Goal: Transaction & Acquisition: Purchase product/service

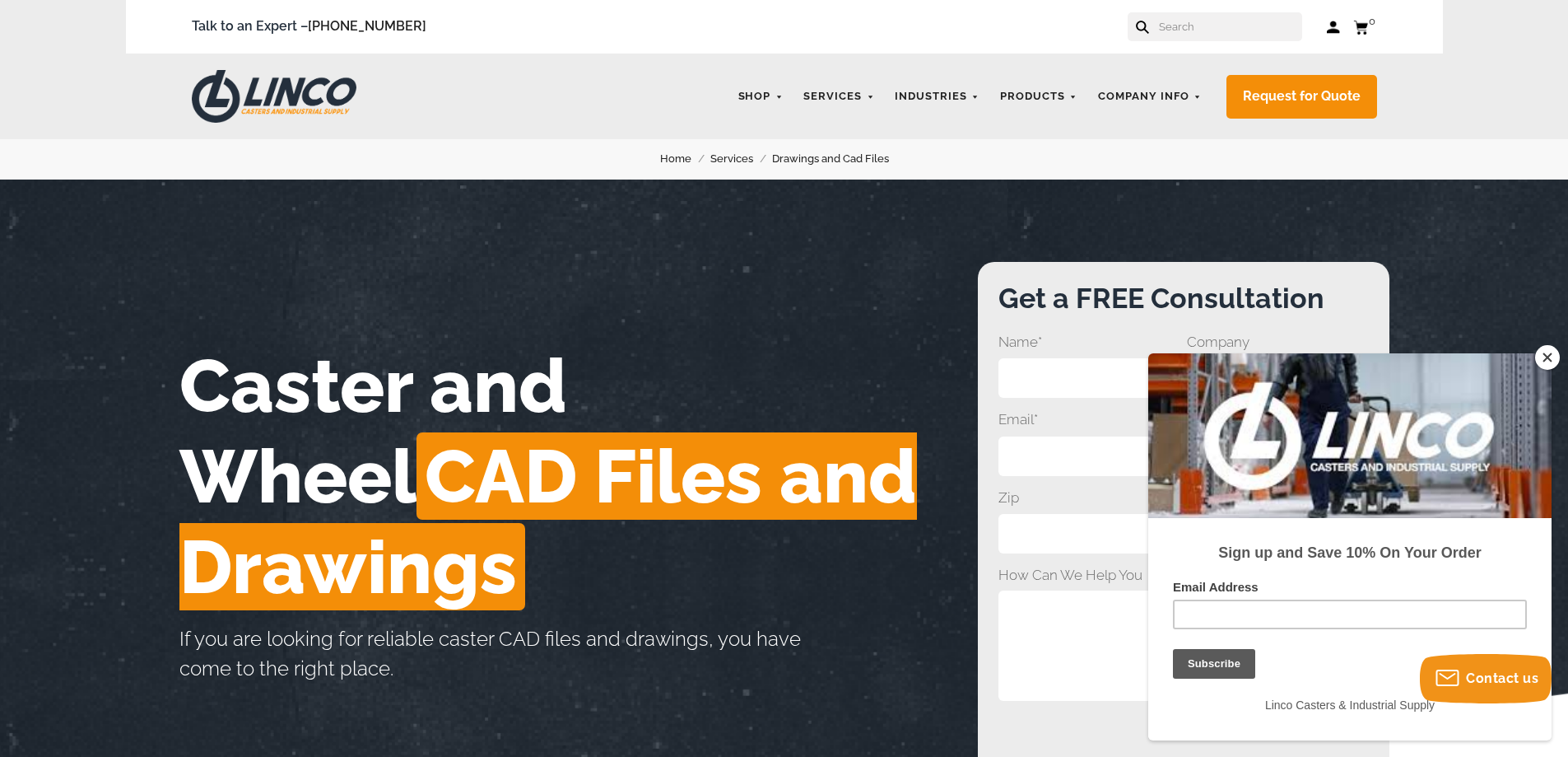
click at [813, 156] on link "Drawings and Cad Files" at bounding box center [840, 159] width 136 height 18
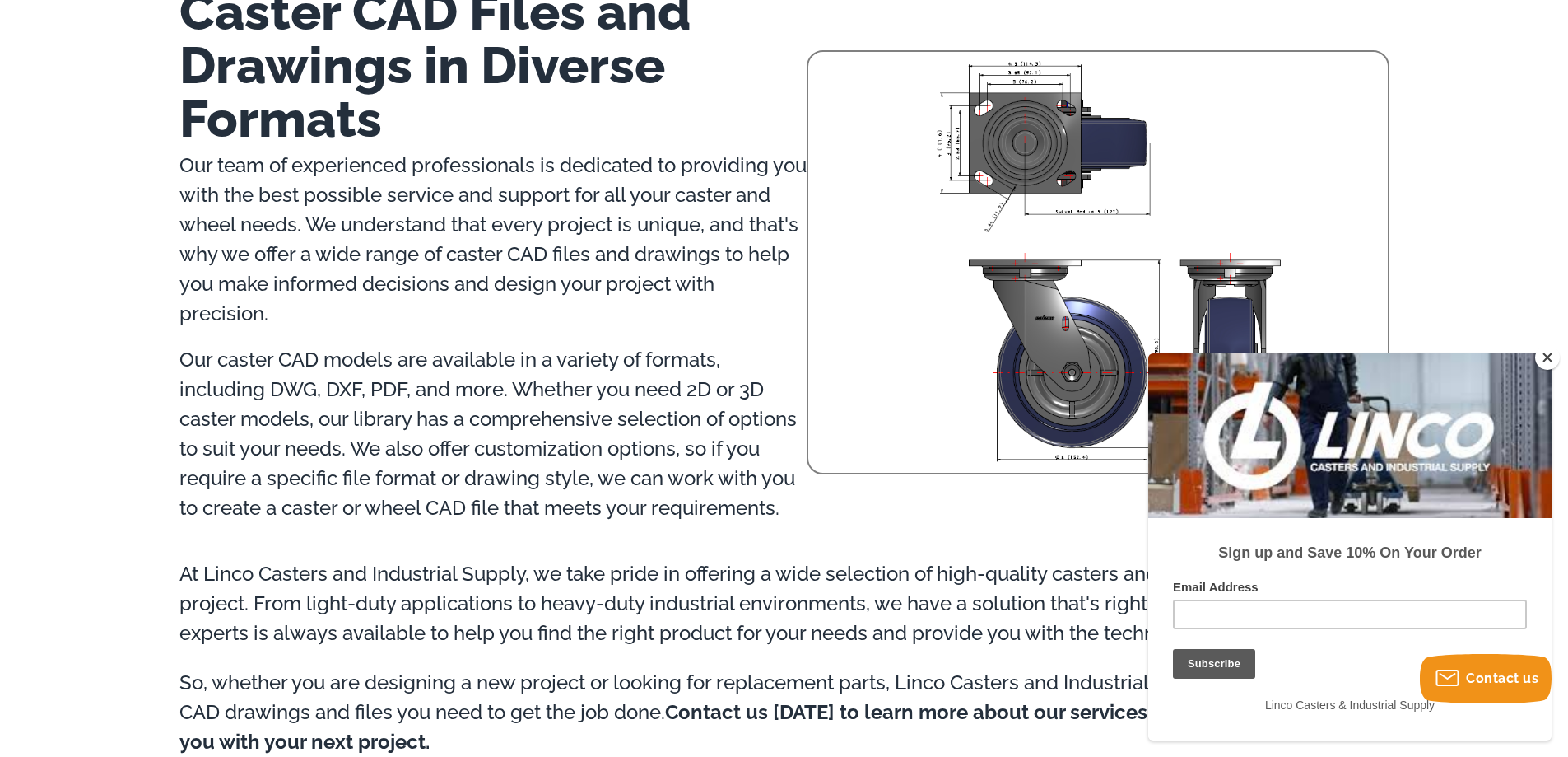
scroll to position [988, 0]
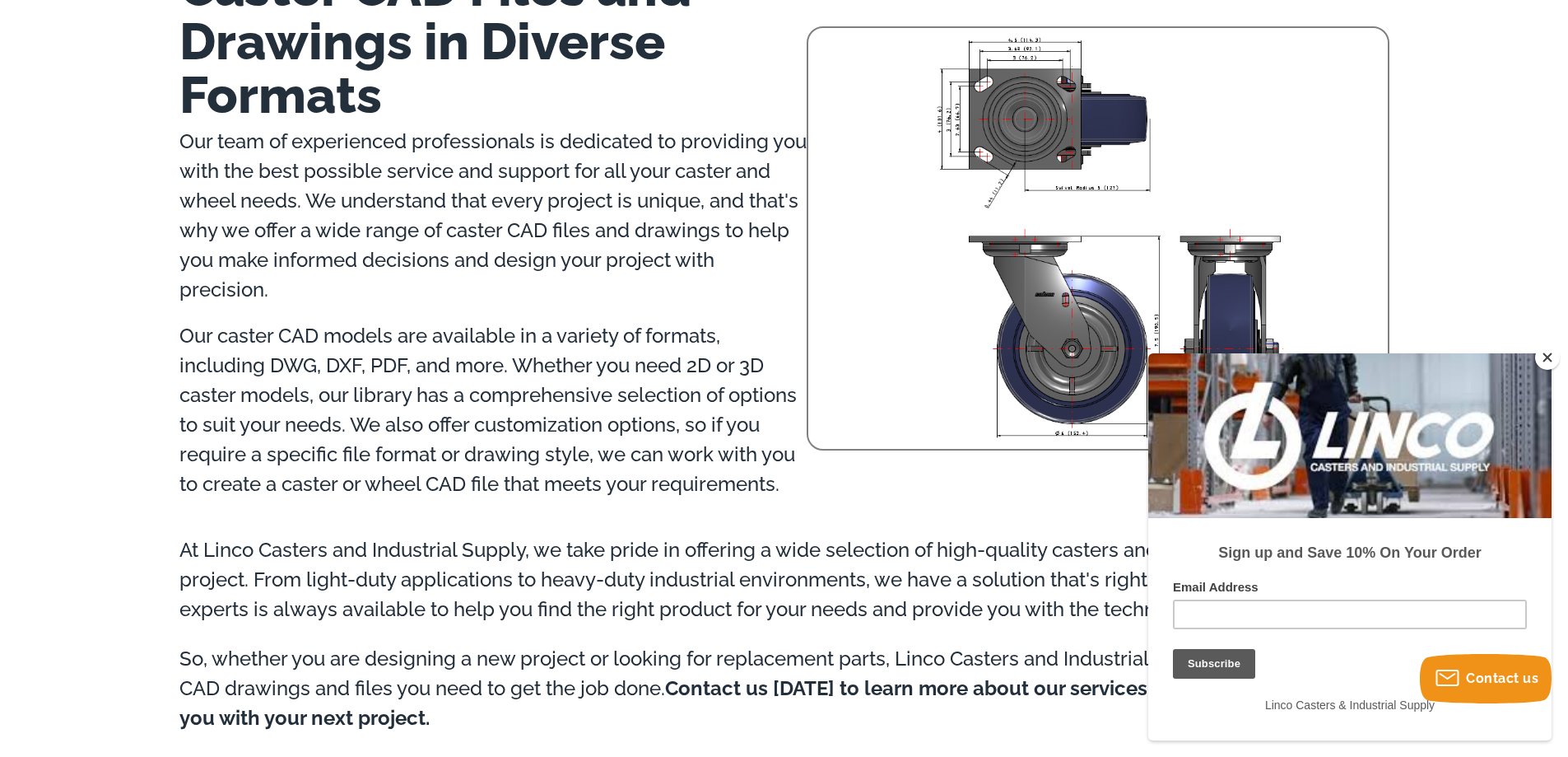
click at [1548, 360] on button "Close" at bounding box center [1547, 357] width 25 height 25
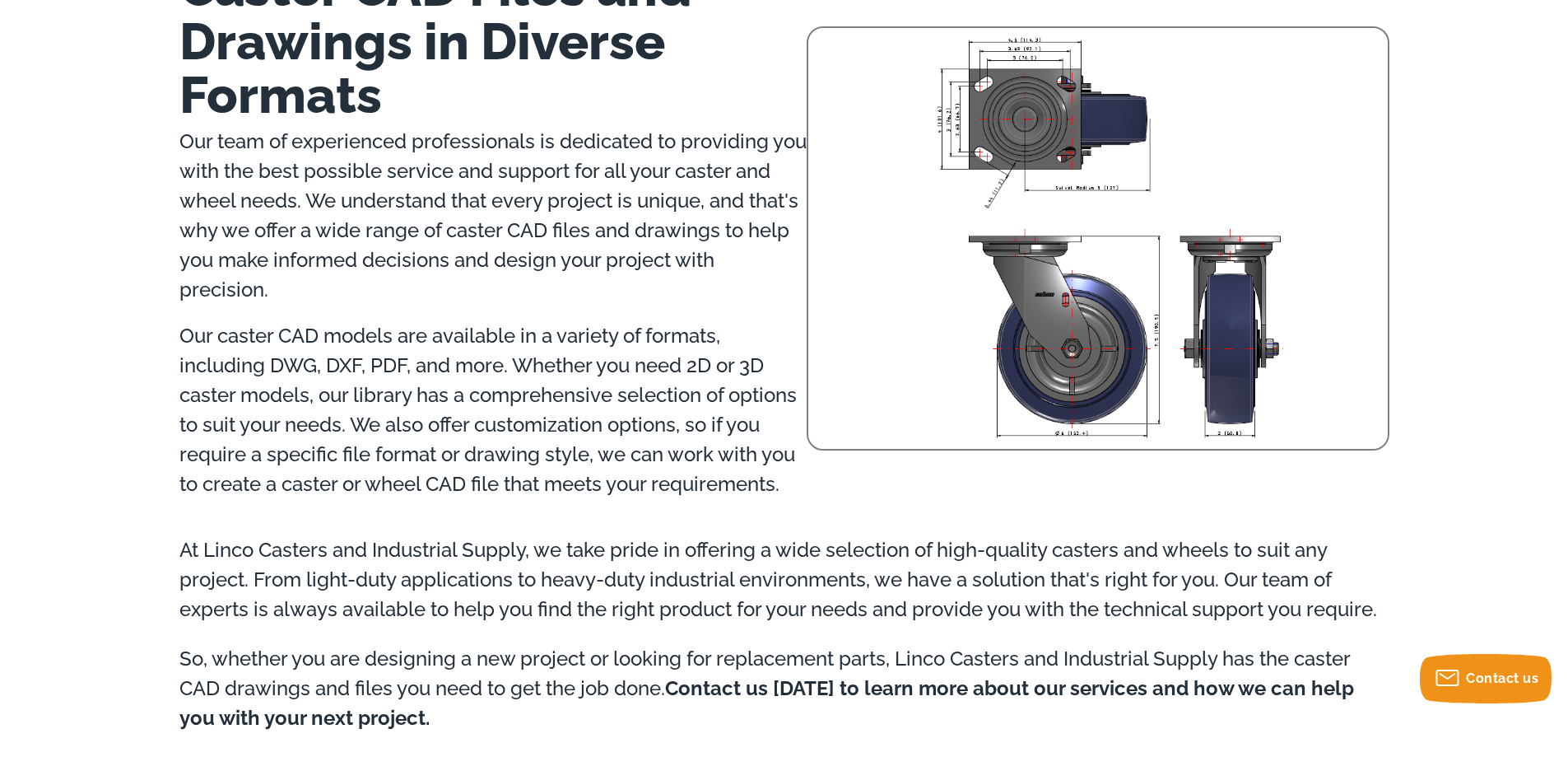
click at [1127, 396] on img at bounding box center [1108, 236] width 558 height 416
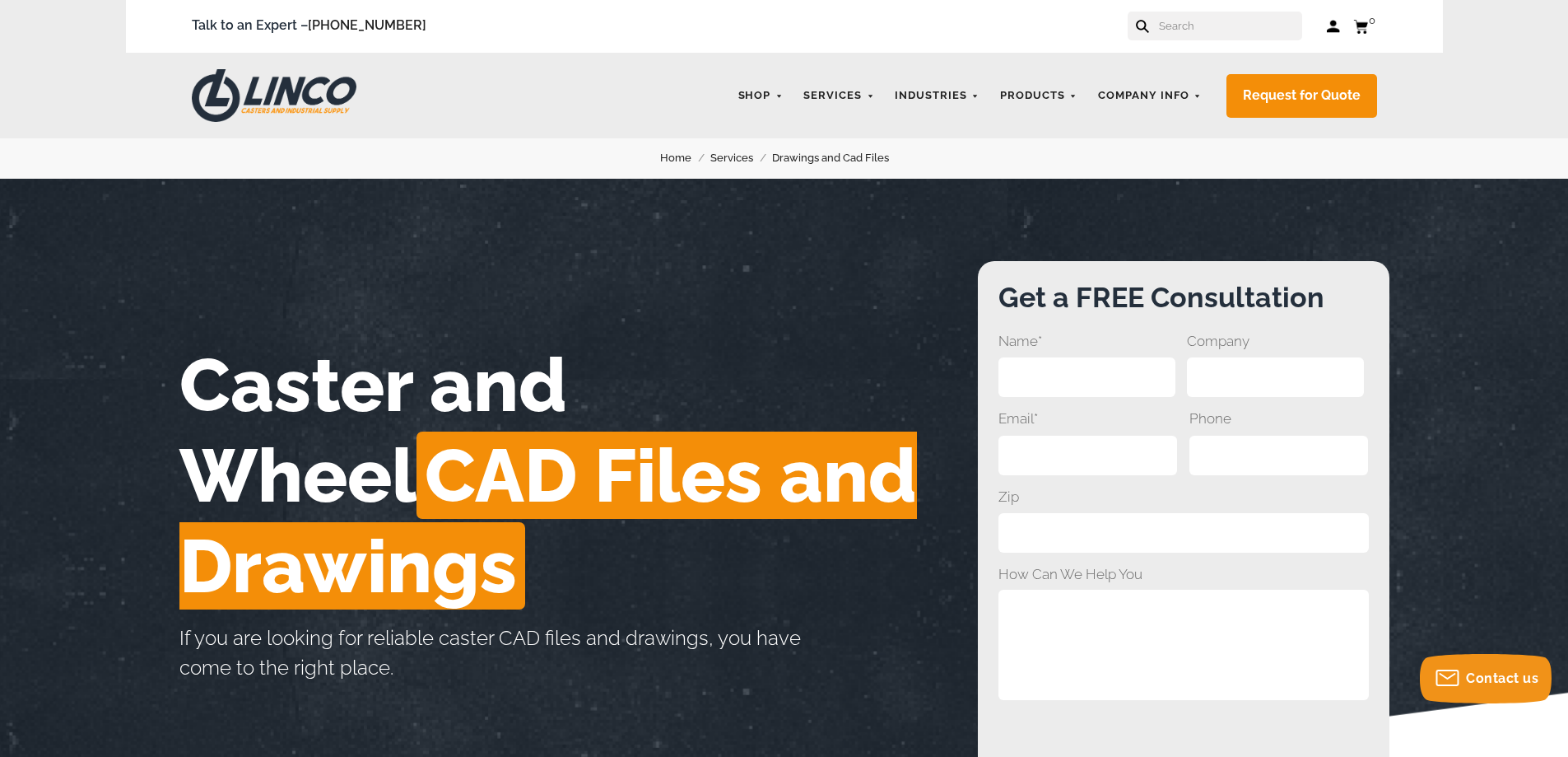
scroll to position [0, 0]
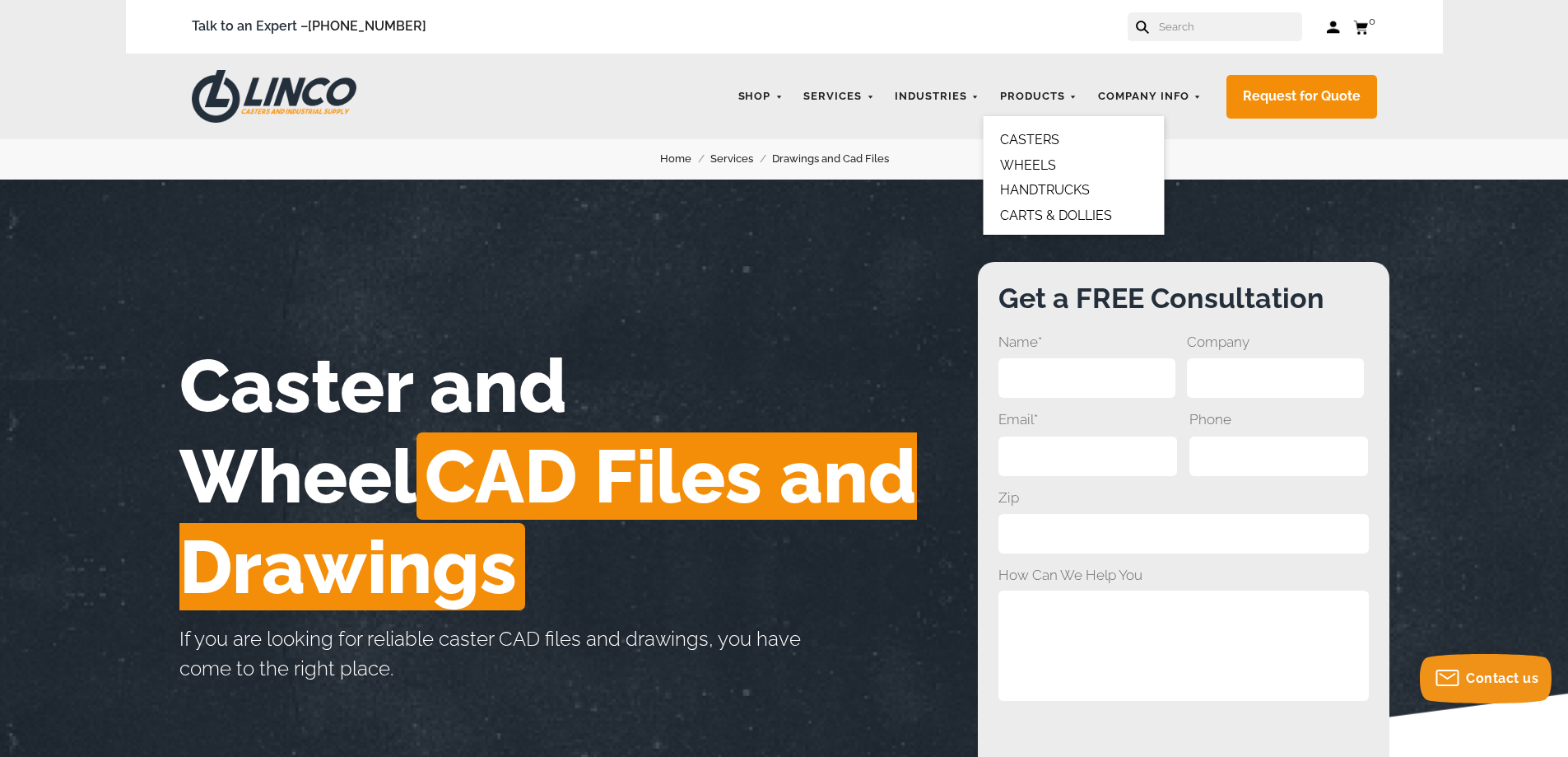
click at [1026, 139] on link "CASTERS" at bounding box center [1029, 139] width 60 height 16
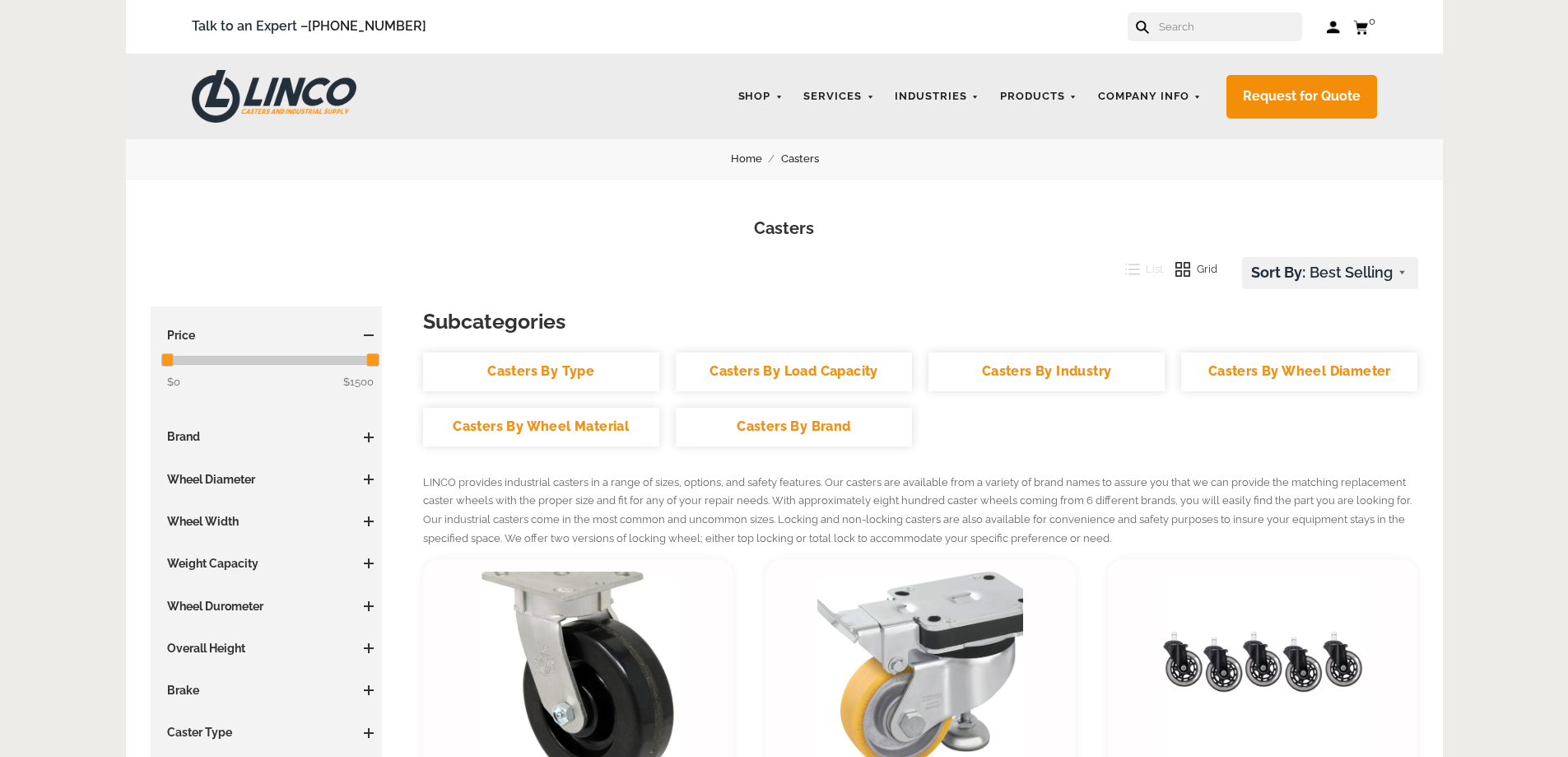
scroll to position [412, 0]
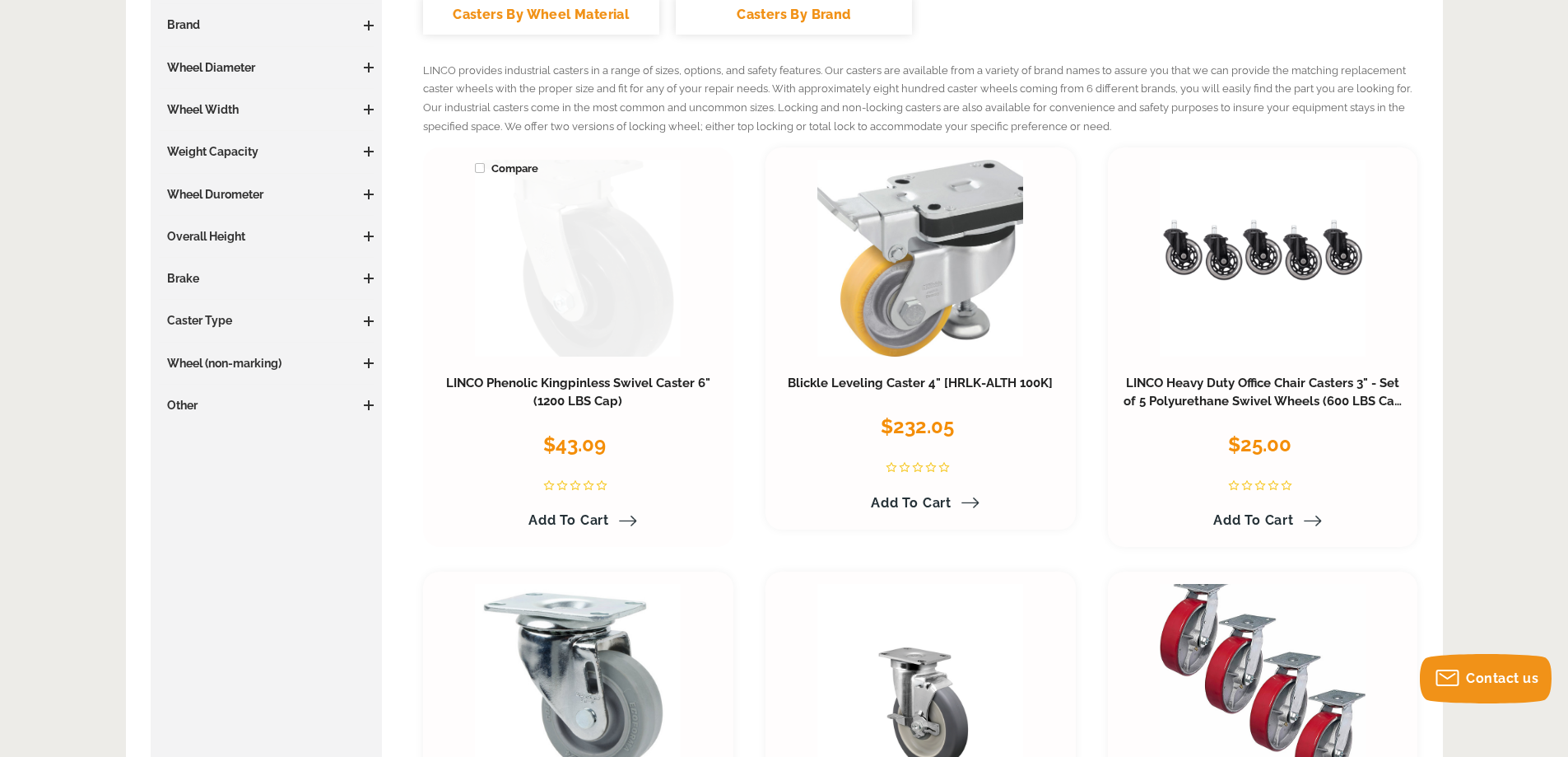
click at [627, 335] on link at bounding box center [578, 258] width 206 height 197
